Goal: Task Accomplishment & Management: Use online tool/utility

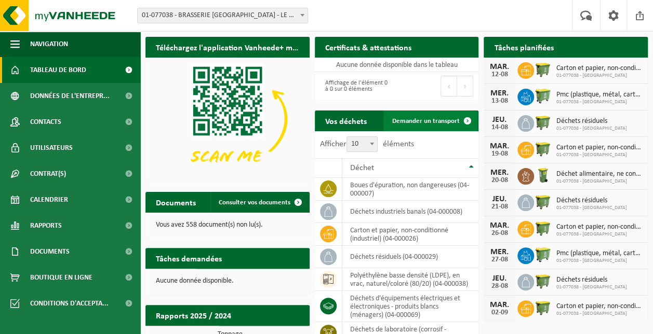
click at [440, 118] on span "Demander un transport" at bounding box center [426, 121] width 68 height 7
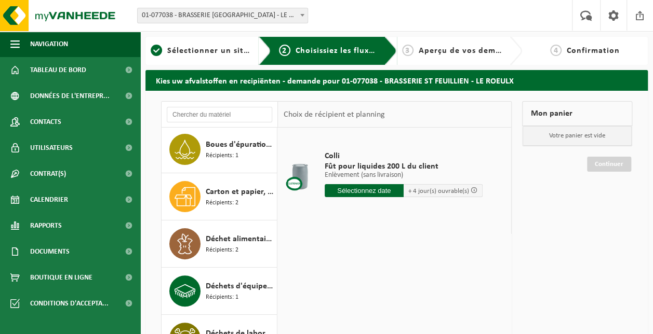
scroll to position [139, 0]
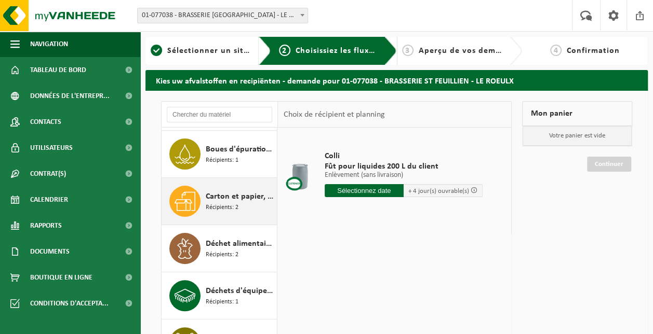
click at [199, 193] on div at bounding box center [184, 201] width 31 height 31
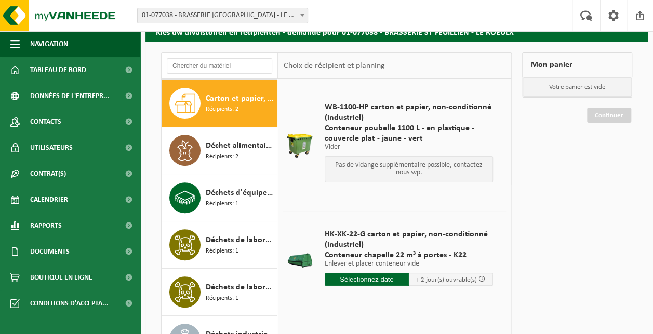
scroll to position [156, 0]
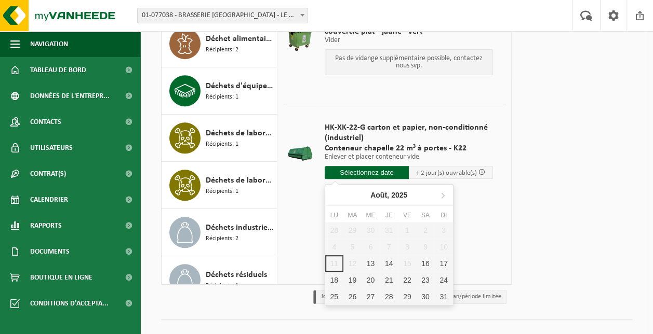
click at [361, 171] on input "text" at bounding box center [367, 172] width 84 height 13
click at [373, 266] on div "13" at bounding box center [370, 264] width 18 height 17
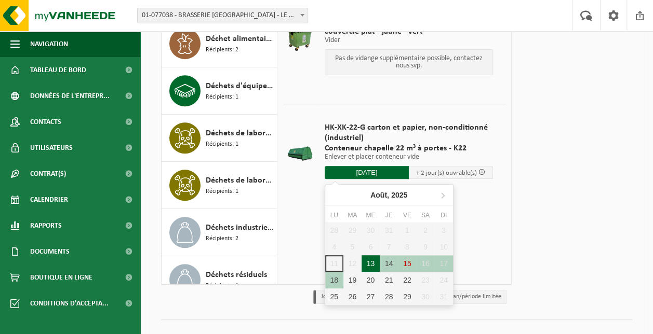
type input "à partir de 2025-08-13"
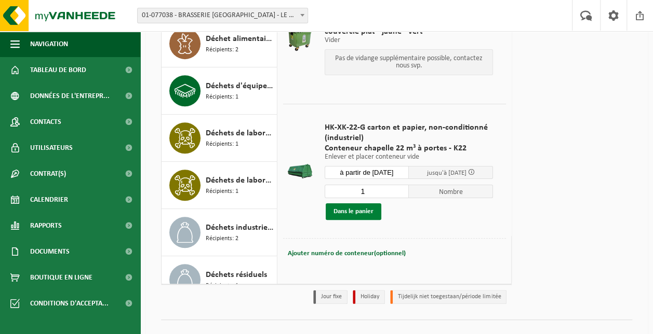
click at [356, 218] on button "Dans le panier" at bounding box center [354, 212] width 56 height 17
click at [360, 212] on button "Dans le panier" at bounding box center [354, 212] width 56 height 17
click at [353, 210] on button "Dans le panier" at bounding box center [354, 212] width 56 height 17
click at [601, 70] on div "Mon panier Carton et papier, non-conditionné (industriel) Conteneur chapelle 22…" at bounding box center [577, 127] width 120 height 364
click at [603, 60] on link "Continuer" at bounding box center [609, 58] width 44 height 15
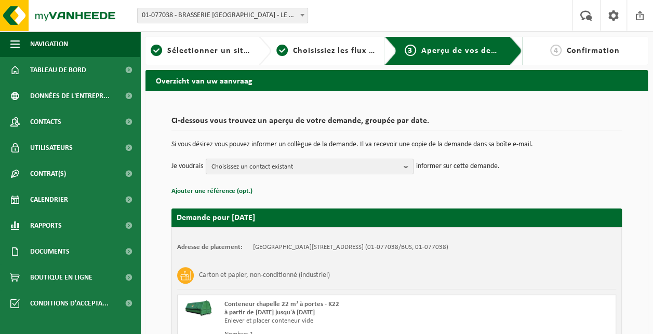
click at [412, 164] on b "button" at bounding box center [408, 166] width 9 height 15
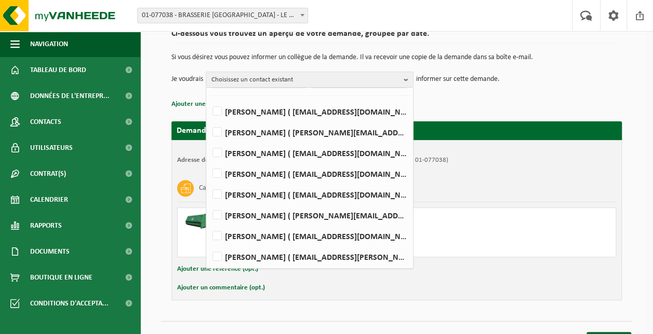
scroll to position [104, 0]
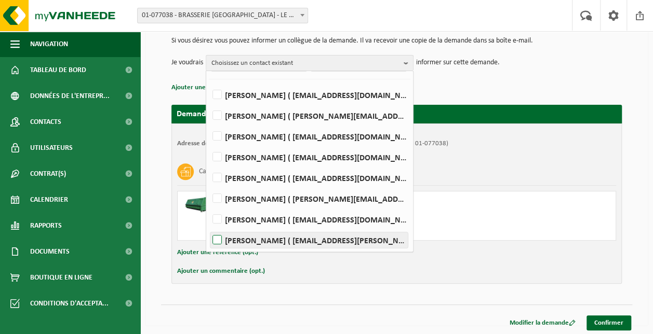
click at [219, 239] on label "[PERSON_NAME] ( [EMAIL_ADDRESS][PERSON_NAME][DOMAIN_NAME] )" at bounding box center [308, 241] width 197 height 16
click at [209, 227] on input "[PERSON_NAME] ( [EMAIL_ADDRESS][PERSON_NAME][DOMAIN_NAME] )" at bounding box center [208, 227] width 1 height 1
checkbox input "true"
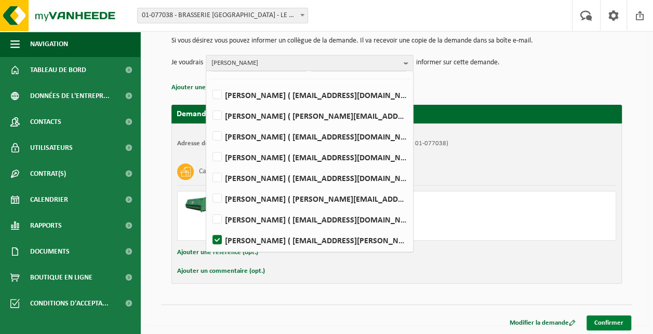
click at [609, 324] on link "Confirmer" at bounding box center [608, 323] width 45 height 15
